Goal: Task Accomplishment & Management: Use online tool/utility

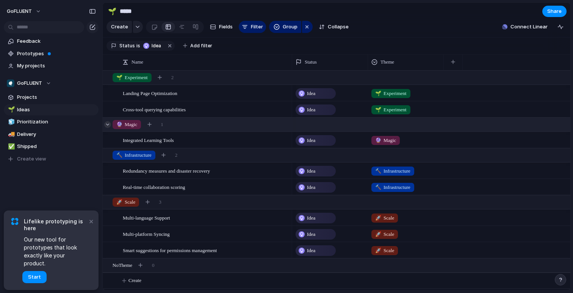
click at [108, 127] on div at bounding box center [107, 124] width 7 height 7
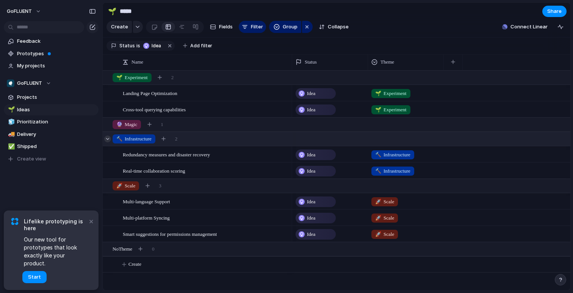
click at [108, 140] on div at bounding box center [107, 139] width 7 height 7
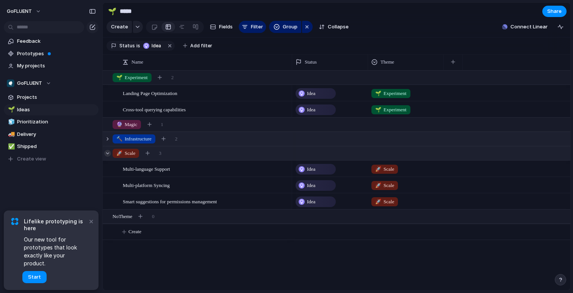
click at [108, 152] on div at bounding box center [107, 153] width 7 height 7
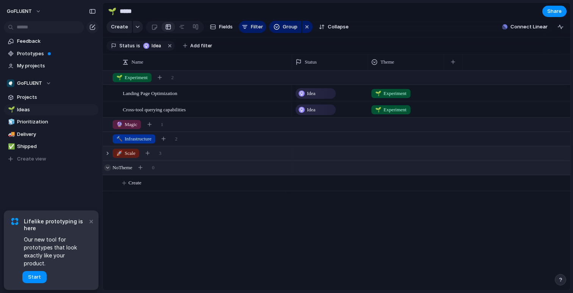
click at [106, 169] on div at bounding box center [107, 168] width 7 height 7
click at [50, 83] on div "GoFLUENT" at bounding box center [29, 84] width 44 height 8
click at [56, 78] on div "GoFLUENT Create new team" at bounding box center [286, 146] width 573 height 293
click at [34, 278] on span "Start" at bounding box center [34, 278] width 13 height 8
